Goal: Find contact information: Find contact information

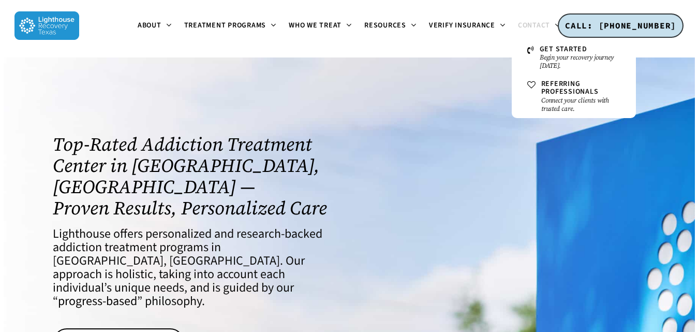
click at [538, 26] on span "Contact" at bounding box center [534, 25] width 32 height 10
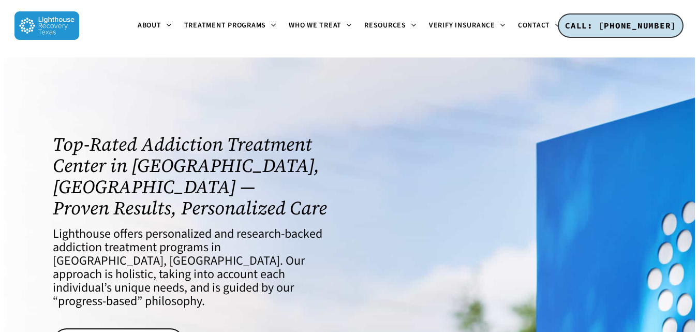
click at [401, 218] on div at bounding box center [503, 264] width 308 height 275
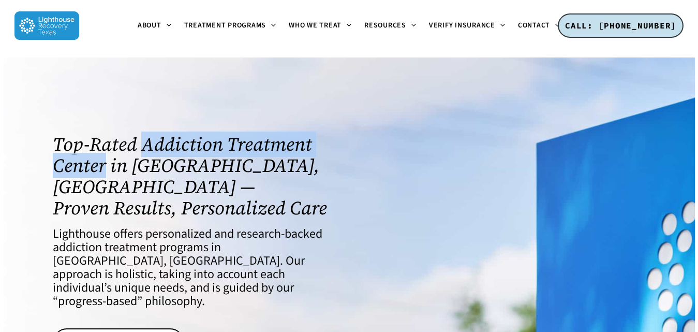
drag, startPoint x: 146, startPoint y: 143, endPoint x: 108, endPoint y: 164, distance: 43.5
click at [108, 164] on h1 "Top-Rated Addiction Treatment Center in [GEOGRAPHIC_DATA], [GEOGRAPHIC_DATA] — …" at bounding box center [195, 176] width 284 height 85
copy h1 "Addiction Treatment Center"
